Goal: Navigation & Orientation: Find specific page/section

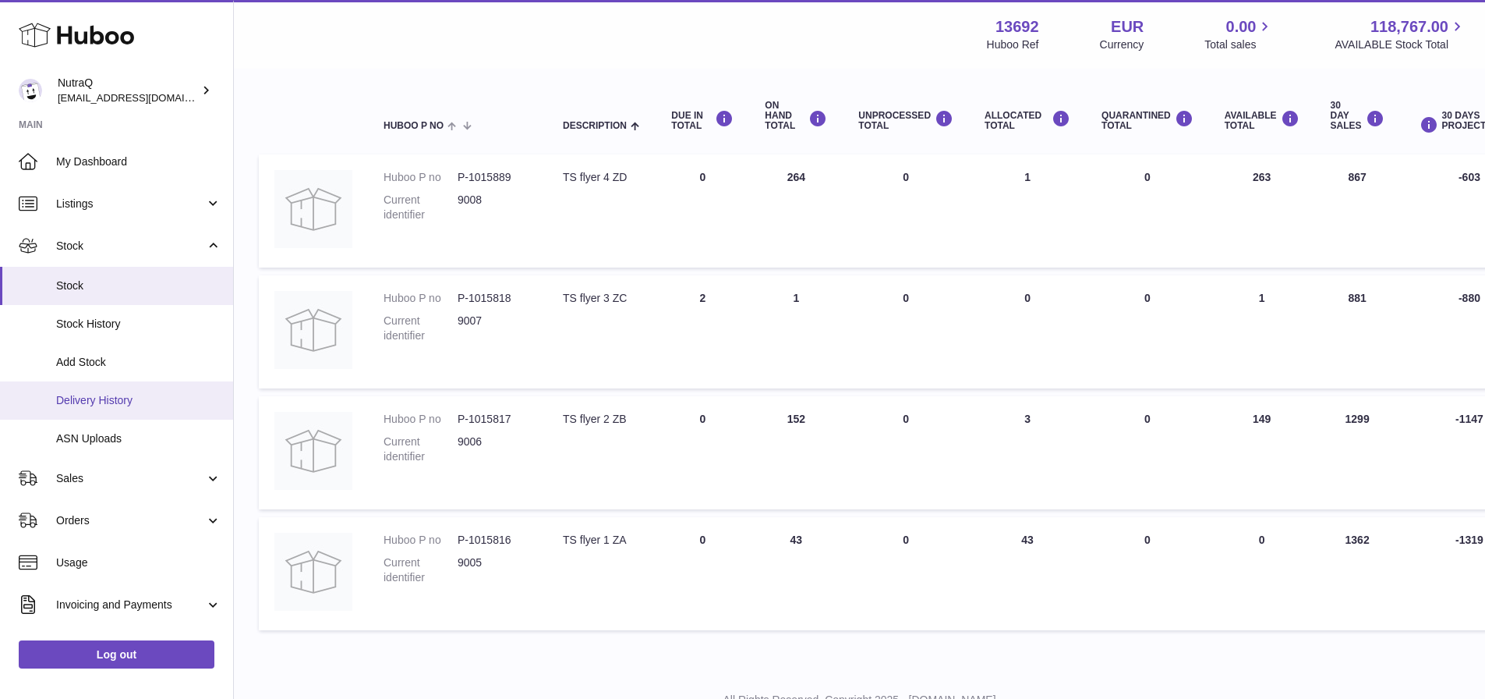
click at [87, 396] on span "Delivery History" at bounding box center [138, 400] width 165 height 15
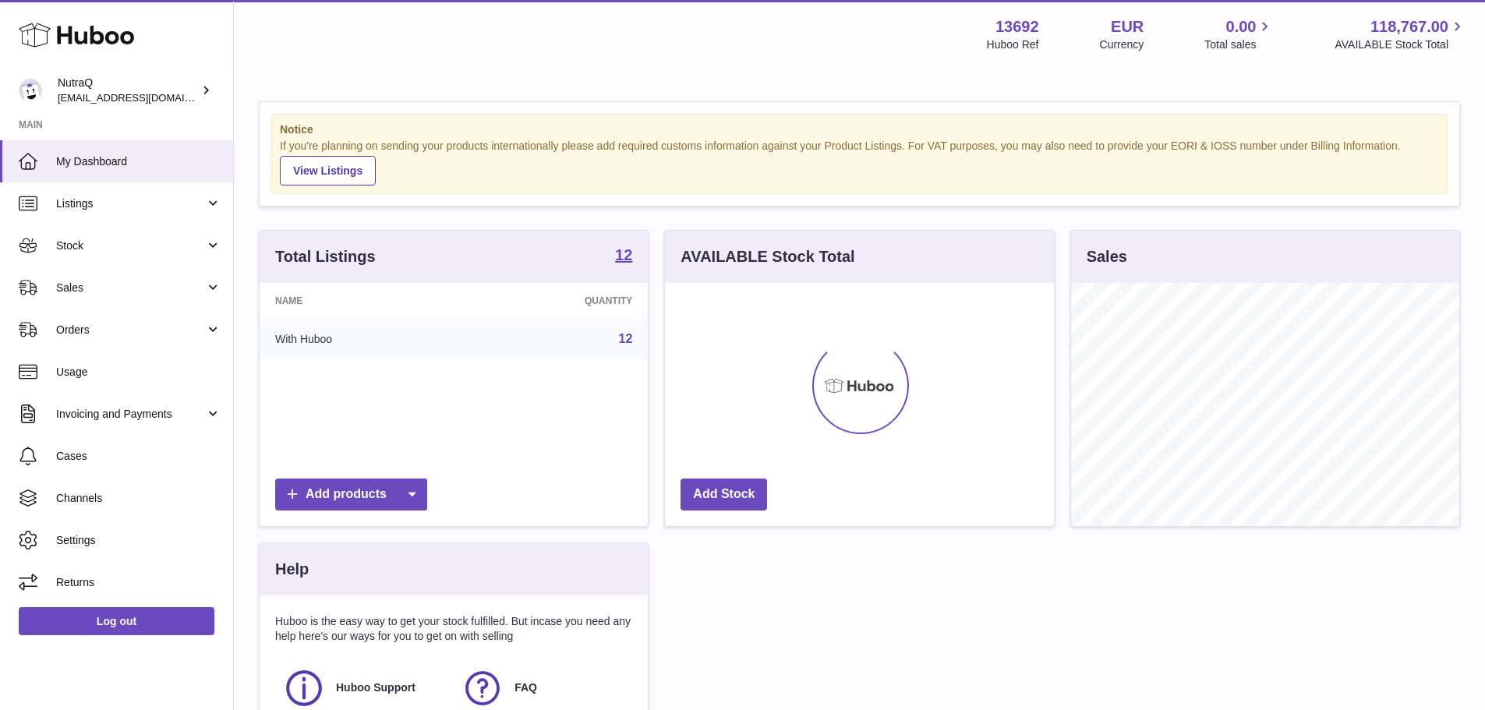
scroll to position [243, 389]
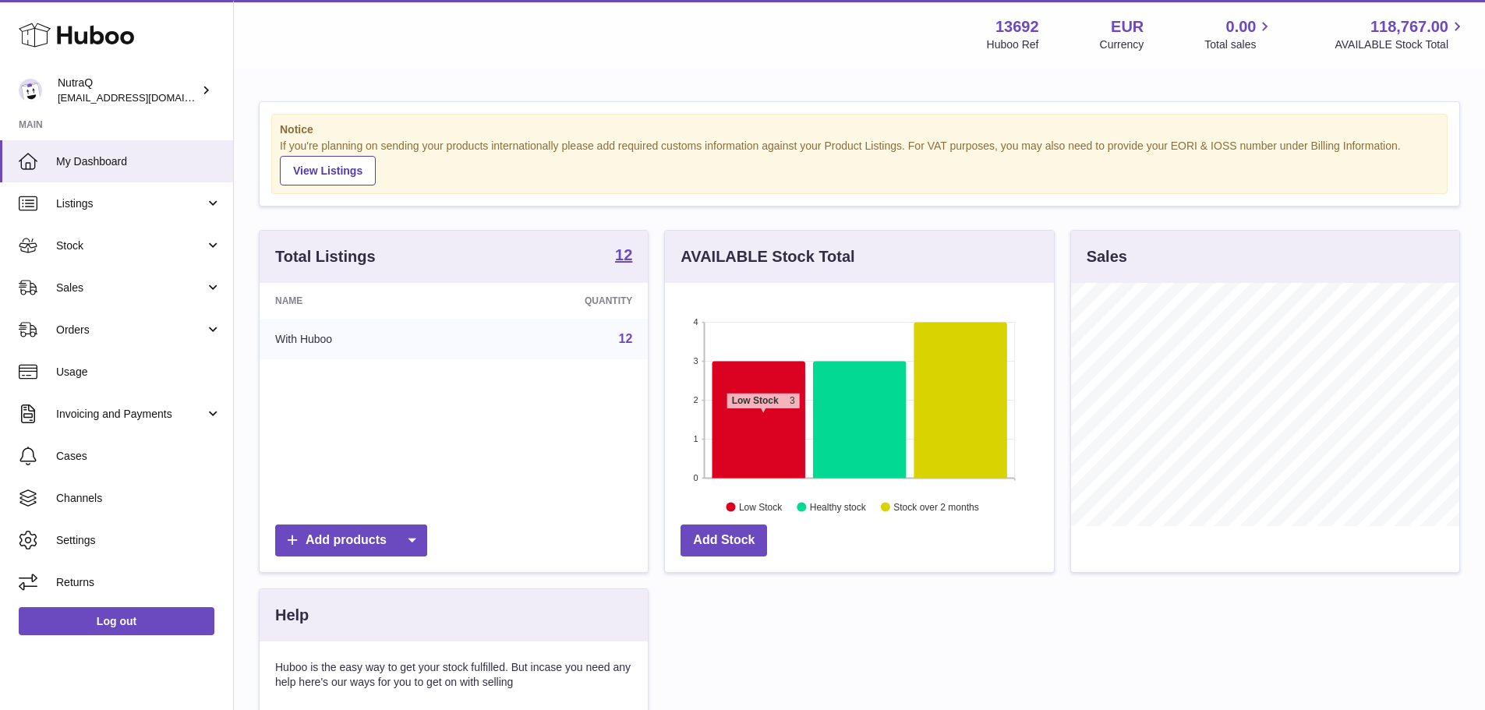
click at [763, 417] on icon at bounding box center [759, 419] width 93 height 117
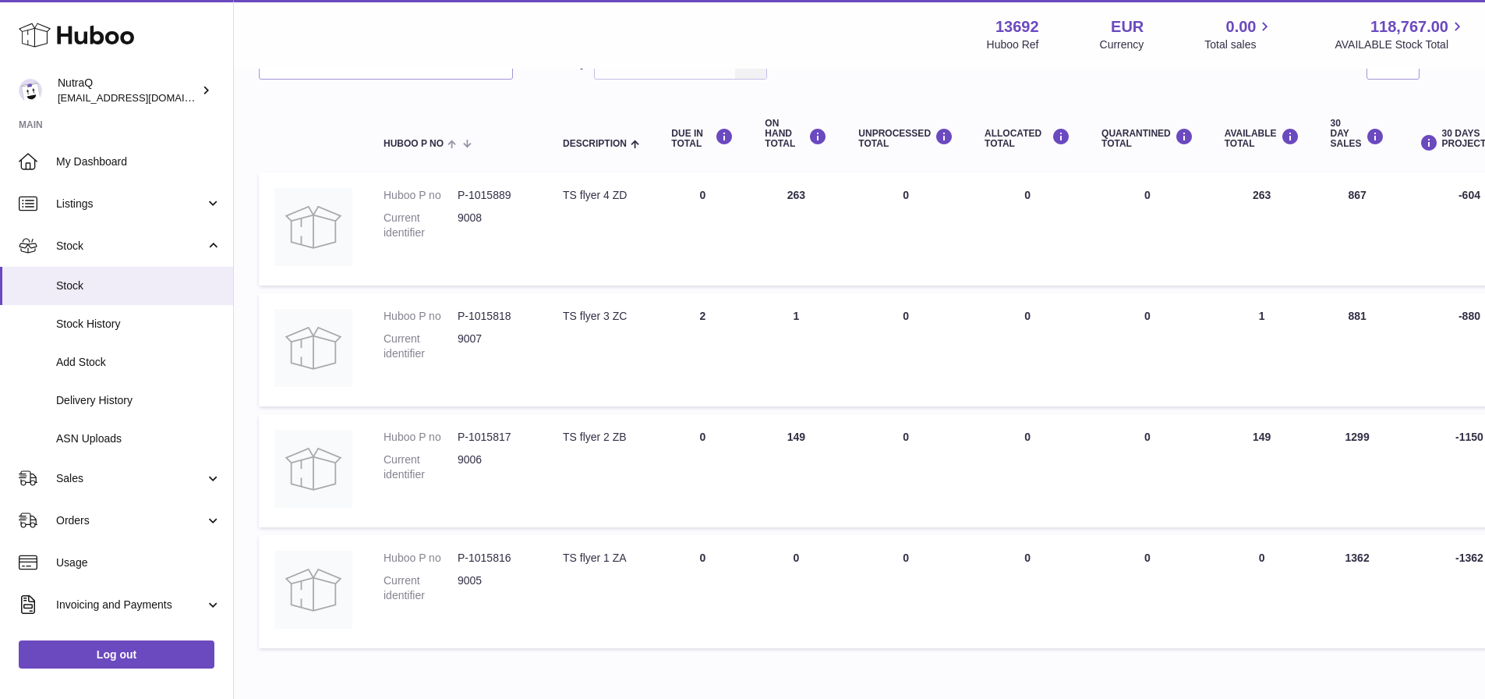
scroll to position [156, 0]
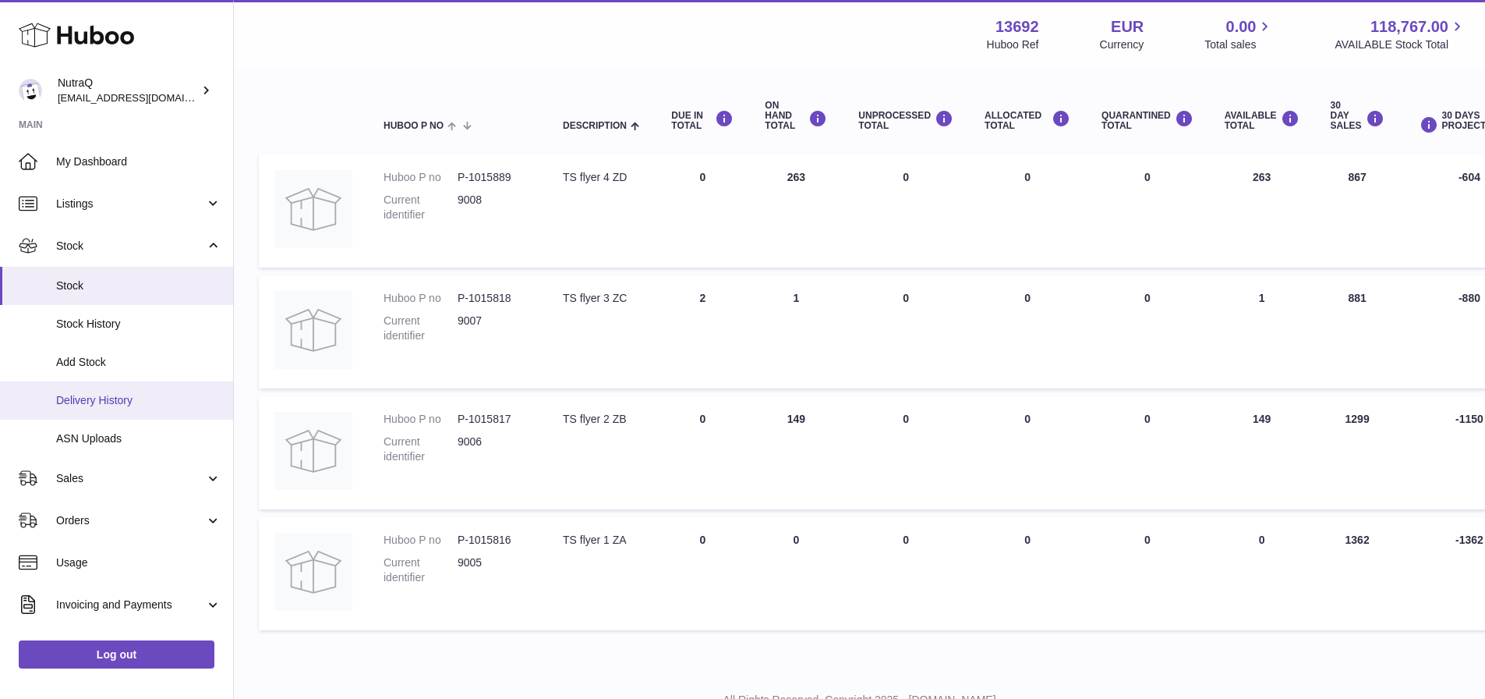
click at [93, 394] on span "Delivery History" at bounding box center [138, 400] width 165 height 15
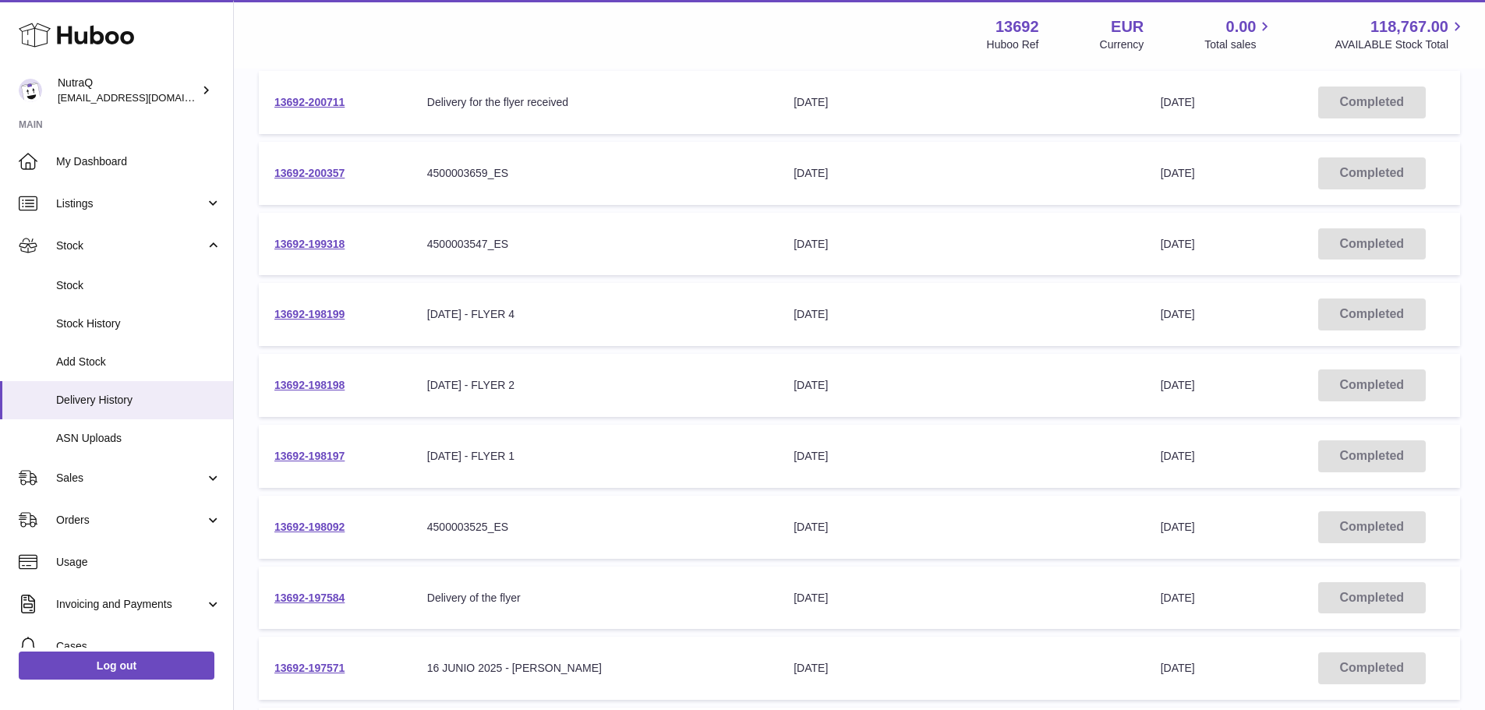
scroll to position [157, 0]
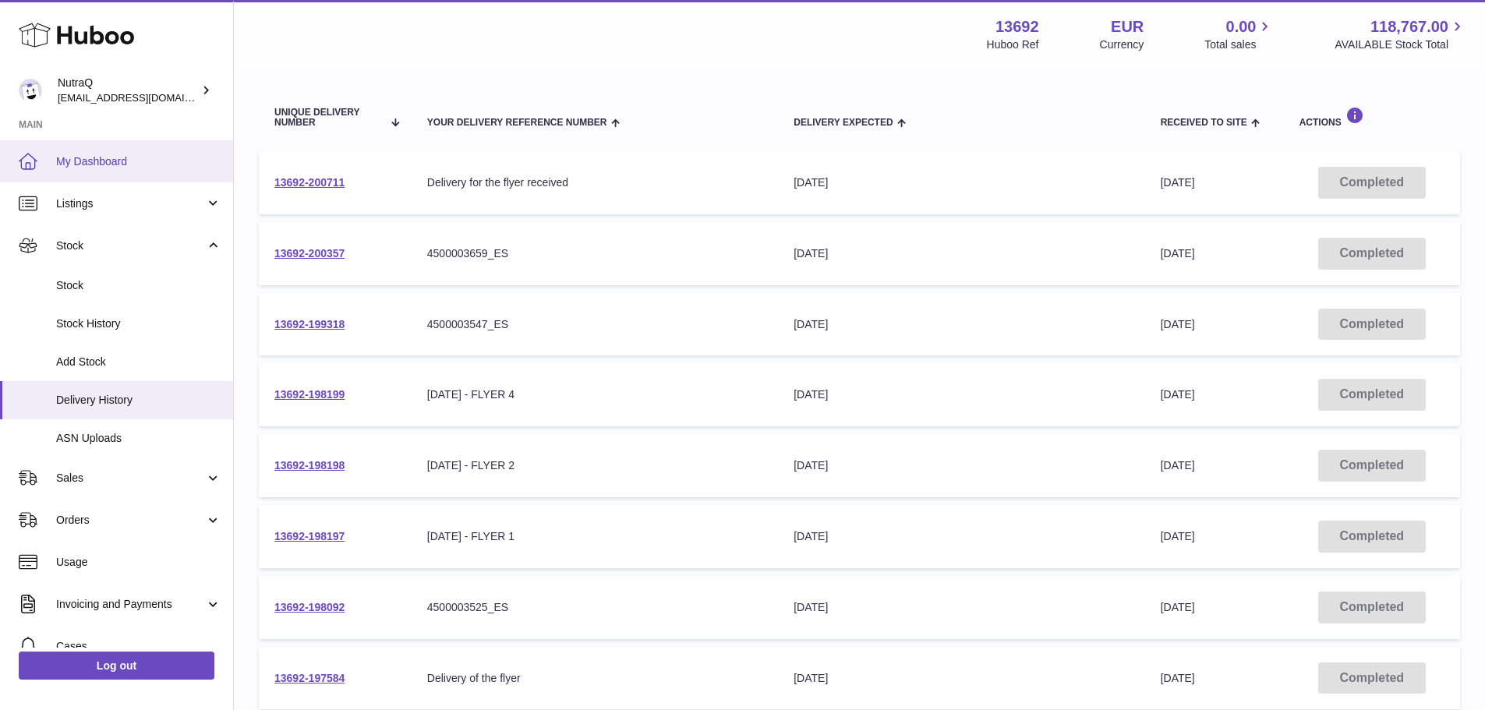
click at [104, 157] on span "My Dashboard" at bounding box center [138, 161] width 165 height 15
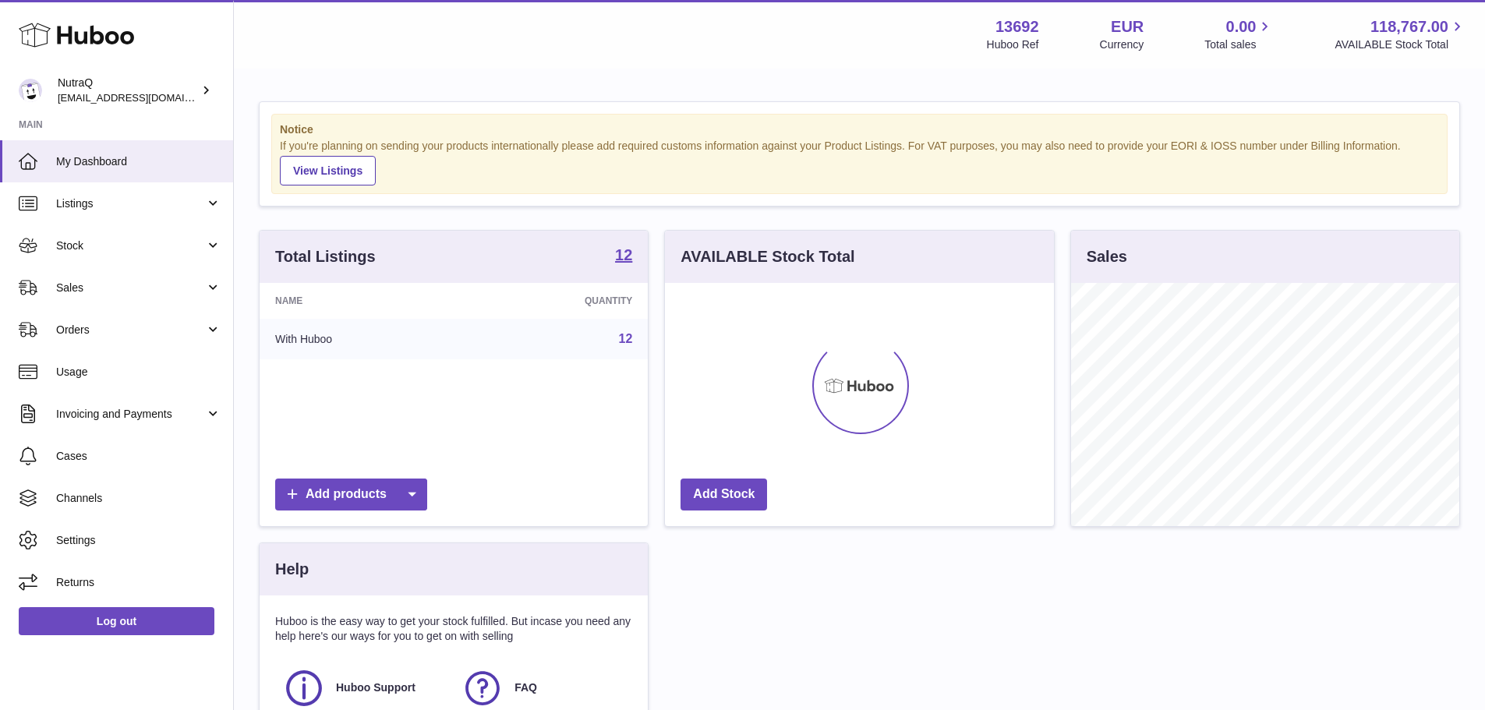
scroll to position [243, 389]
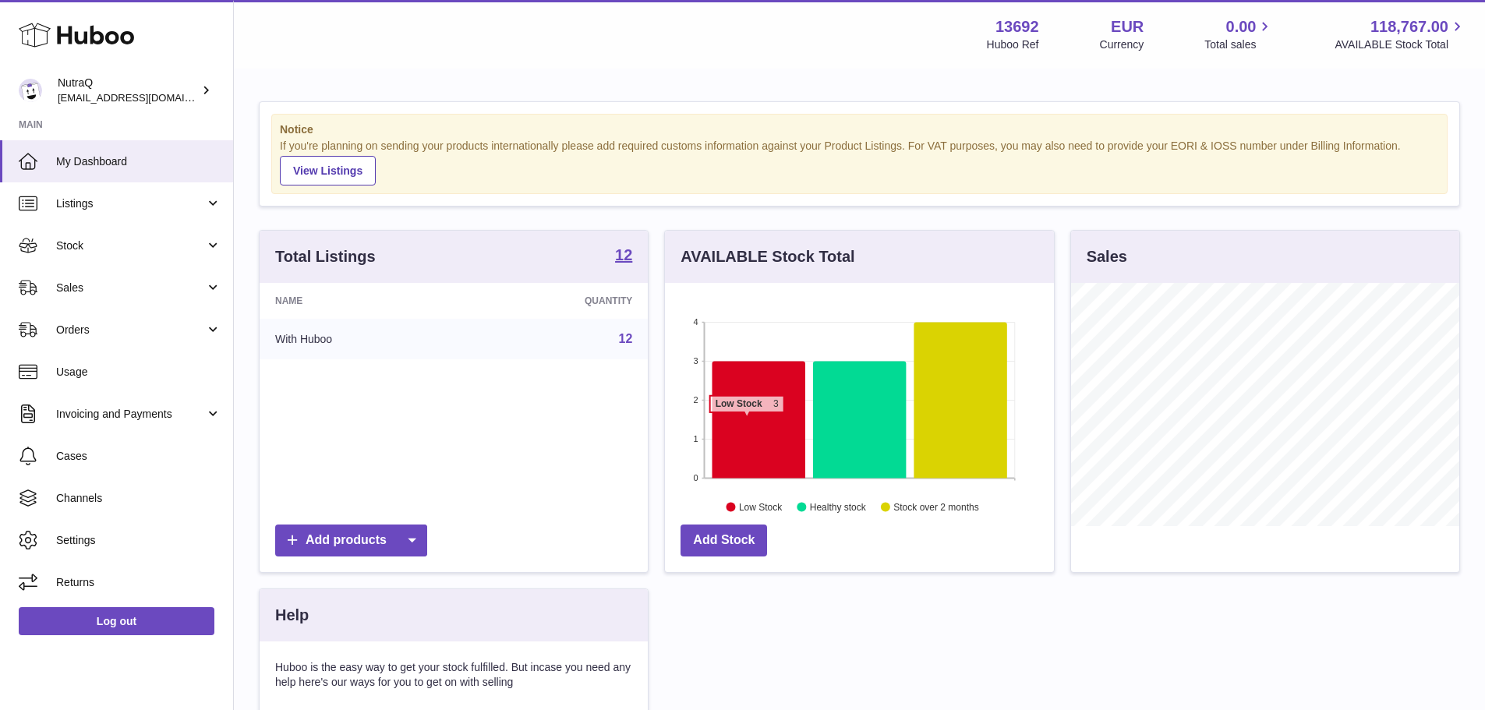
click at [747, 420] on icon at bounding box center [759, 419] width 93 height 117
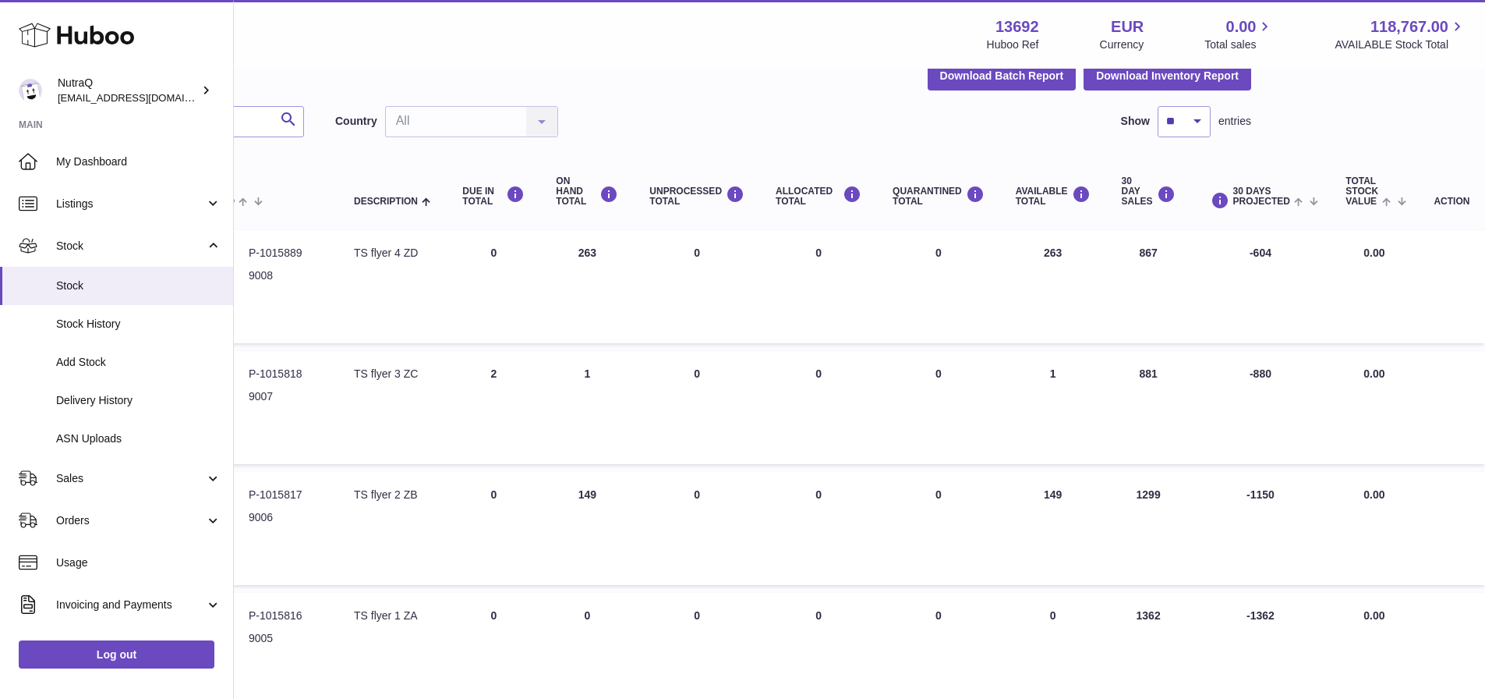
scroll to position [62, 210]
